Goal: Transaction & Acquisition: Book appointment/travel/reservation

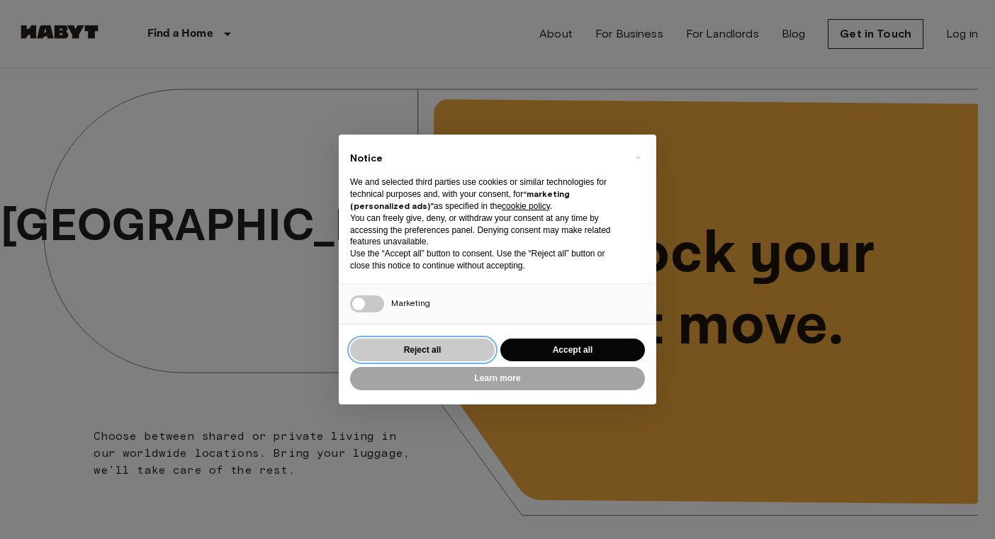
click at [450, 349] on button "Reject all" at bounding box center [422, 350] width 145 height 23
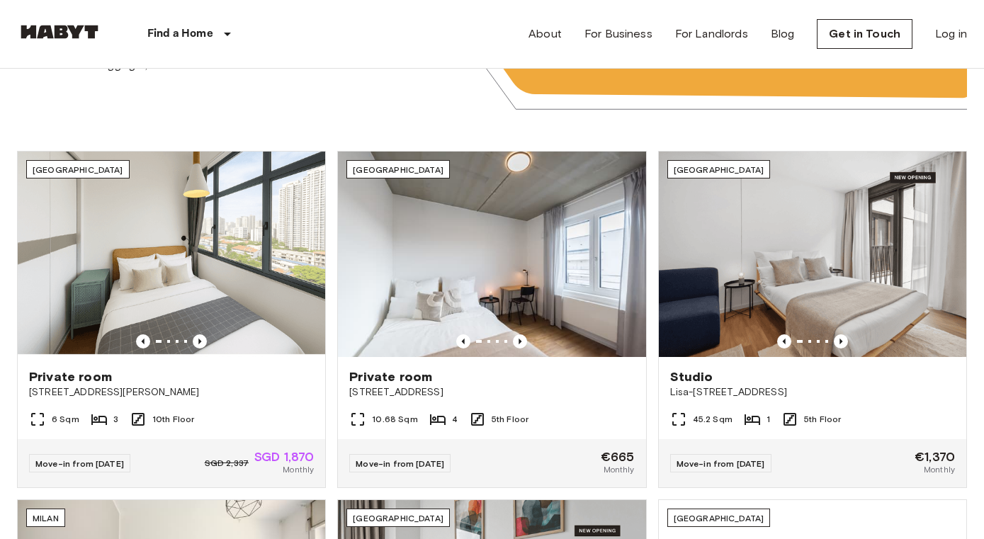
scroll to position [417, 0]
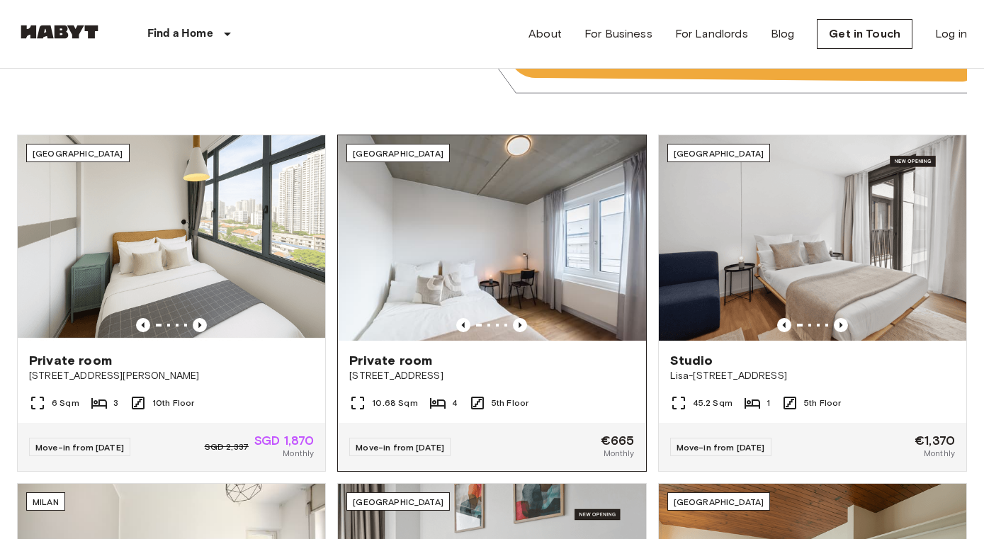
click at [517, 312] on img at bounding box center [492, 237] width 308 height 205
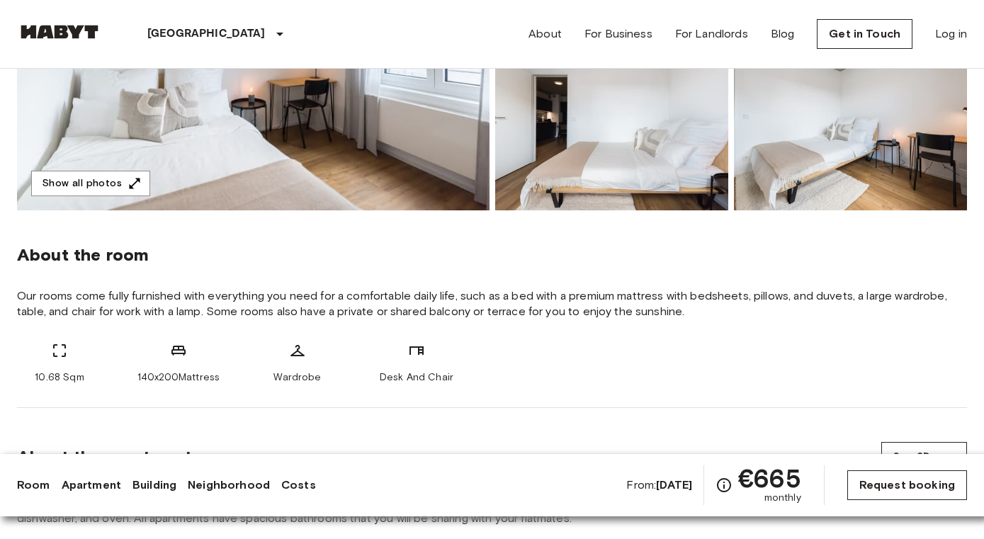
scroll to position [360, 0]
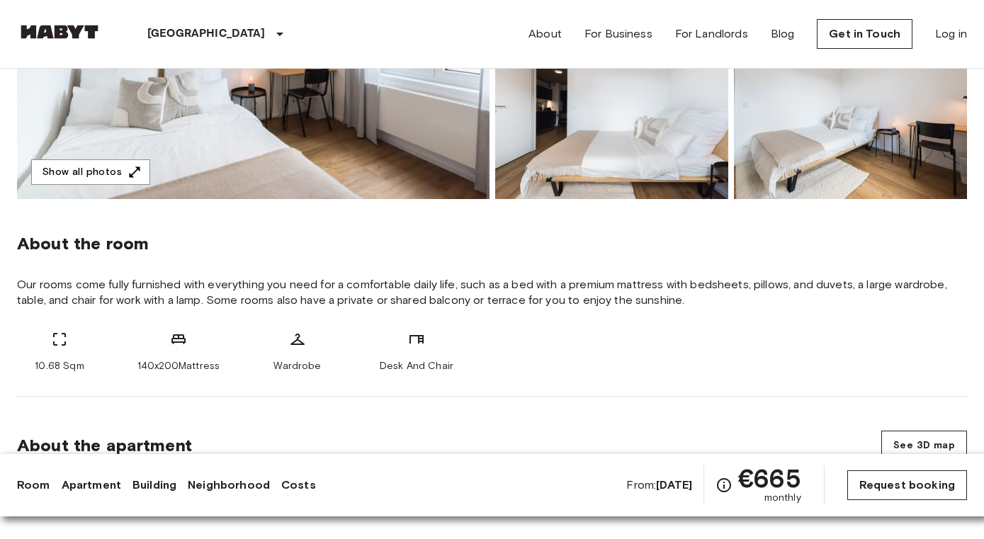
click at [913, 472] on link "Request booking" at bounding box center [907, 486] width 120 height 30
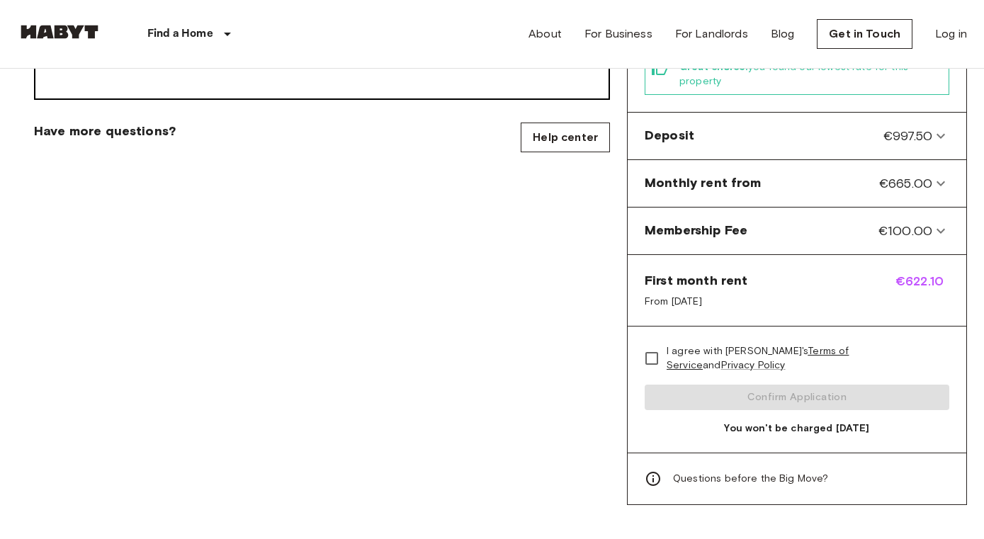
scroll to position [609, 0]
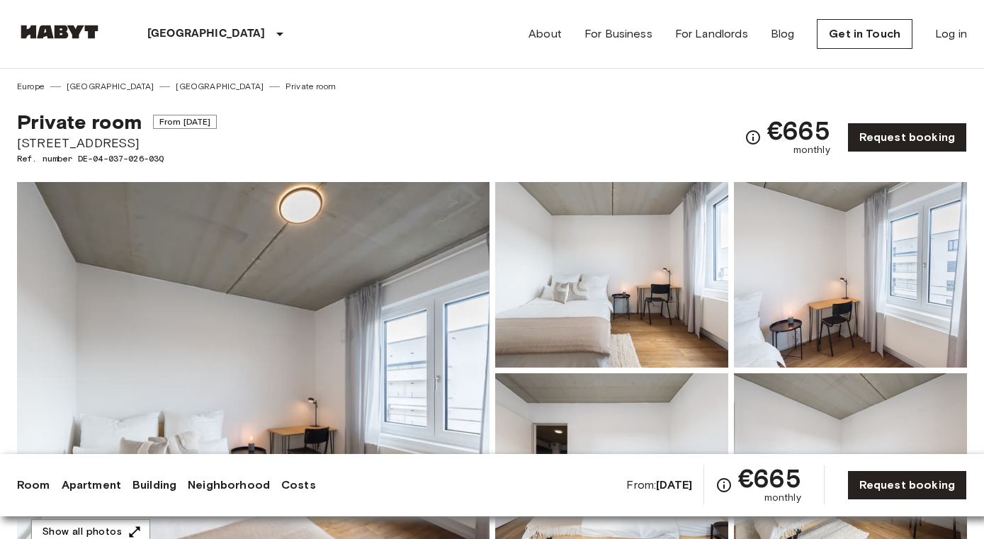
click at [69, 37] on img at bounding box center [59, 32] width 85 height 14
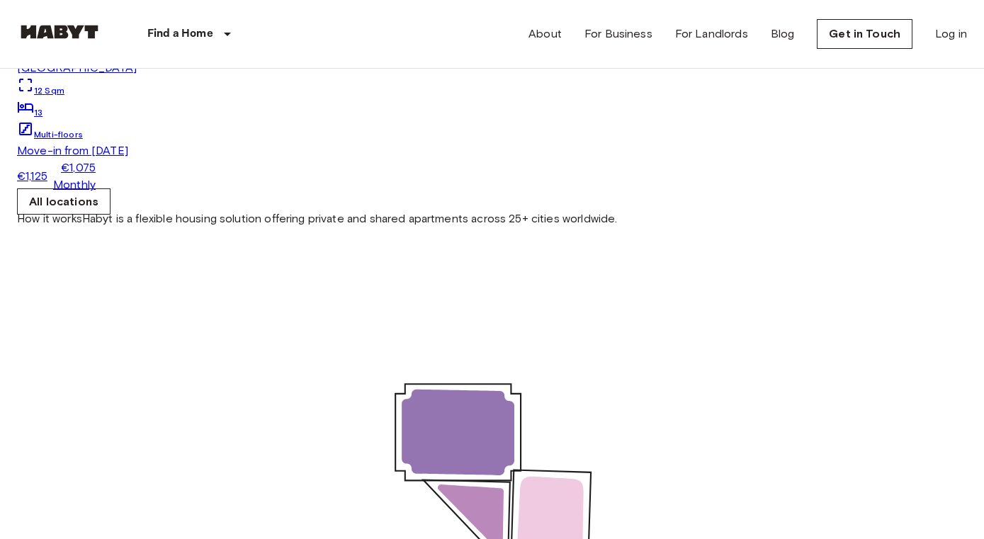
scroll to position [3812, 0]
